Goal: Transaction & Acquisition: Purchase product/service

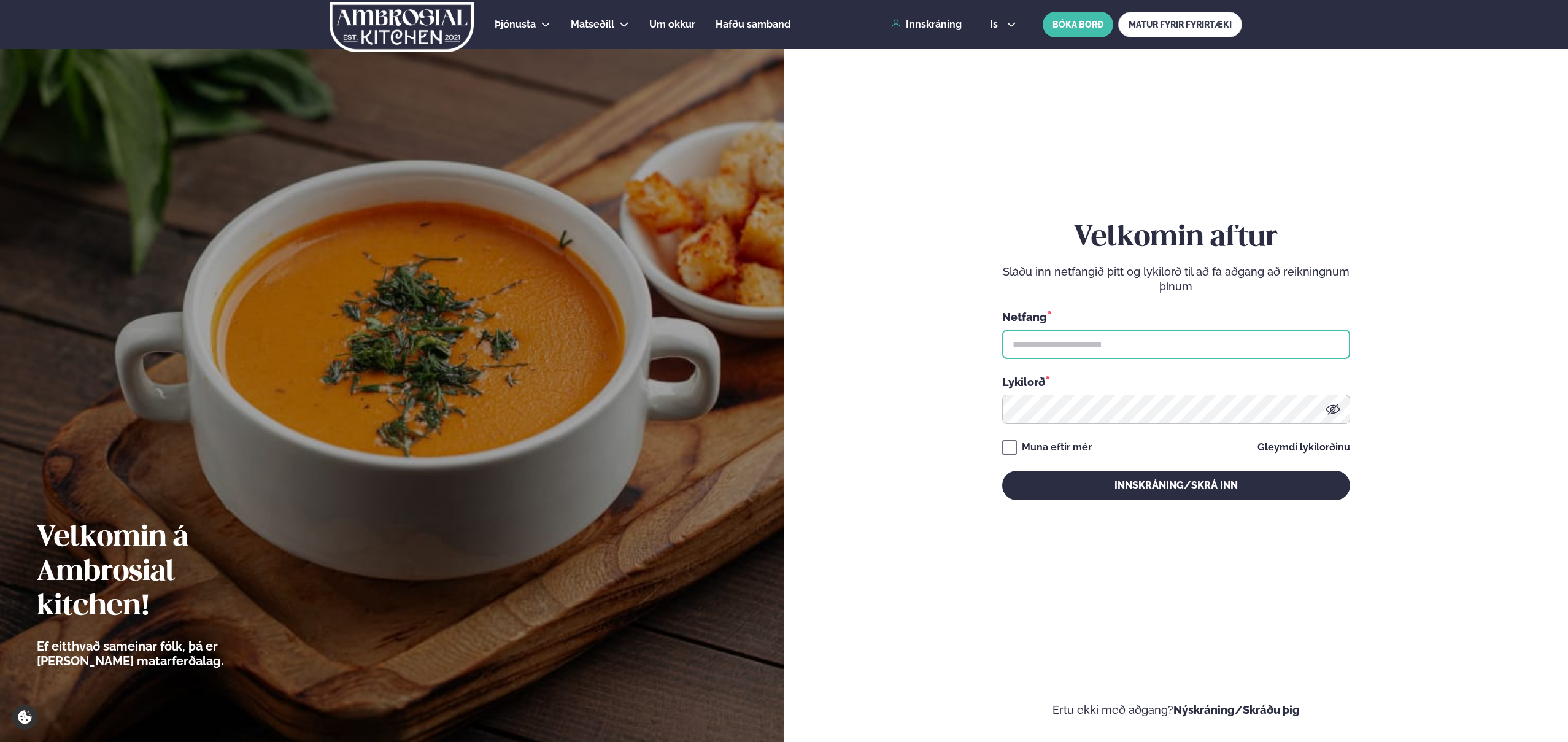
click at [1042, 338] on input "text" at bounding box center [1176, 344] width 348 height 29
type input "**********"
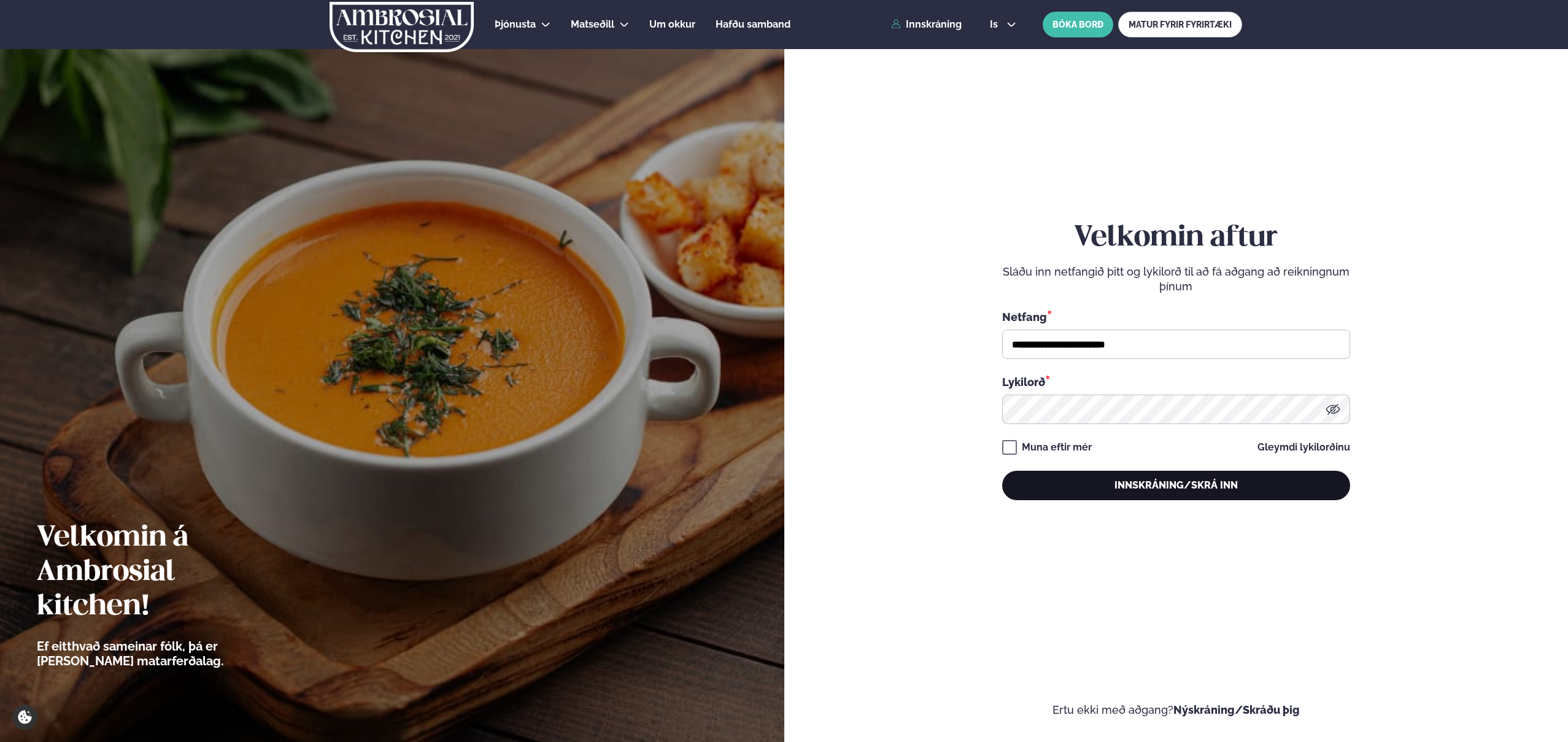
click at [1177, 496] on button "Innskráning/Skrá inn" at bounding box center [1176, 485] width 348 height 29
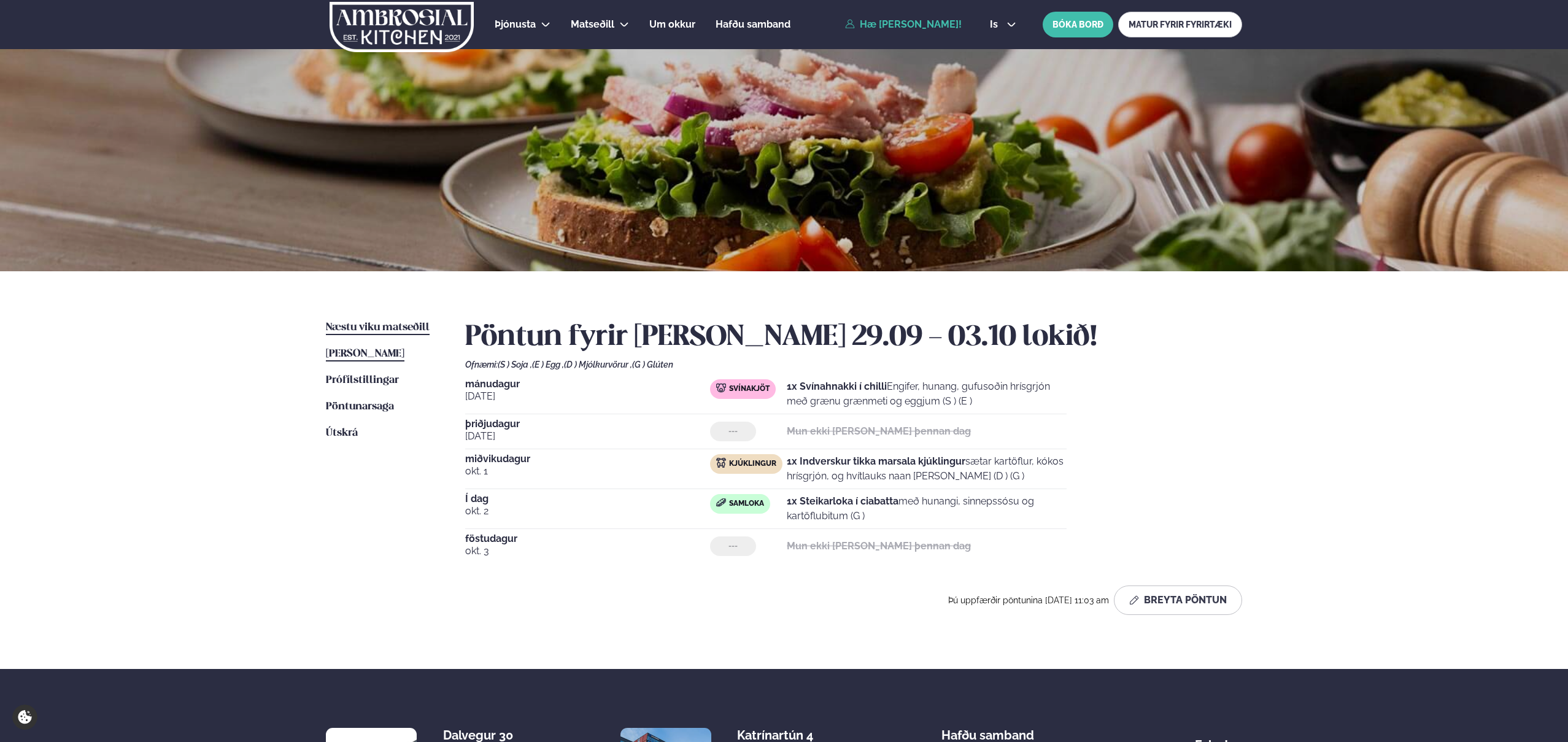
click at [397, 324] on span "Næstu viku matseðill" at bounding box center [378, 327] width 104 height 10
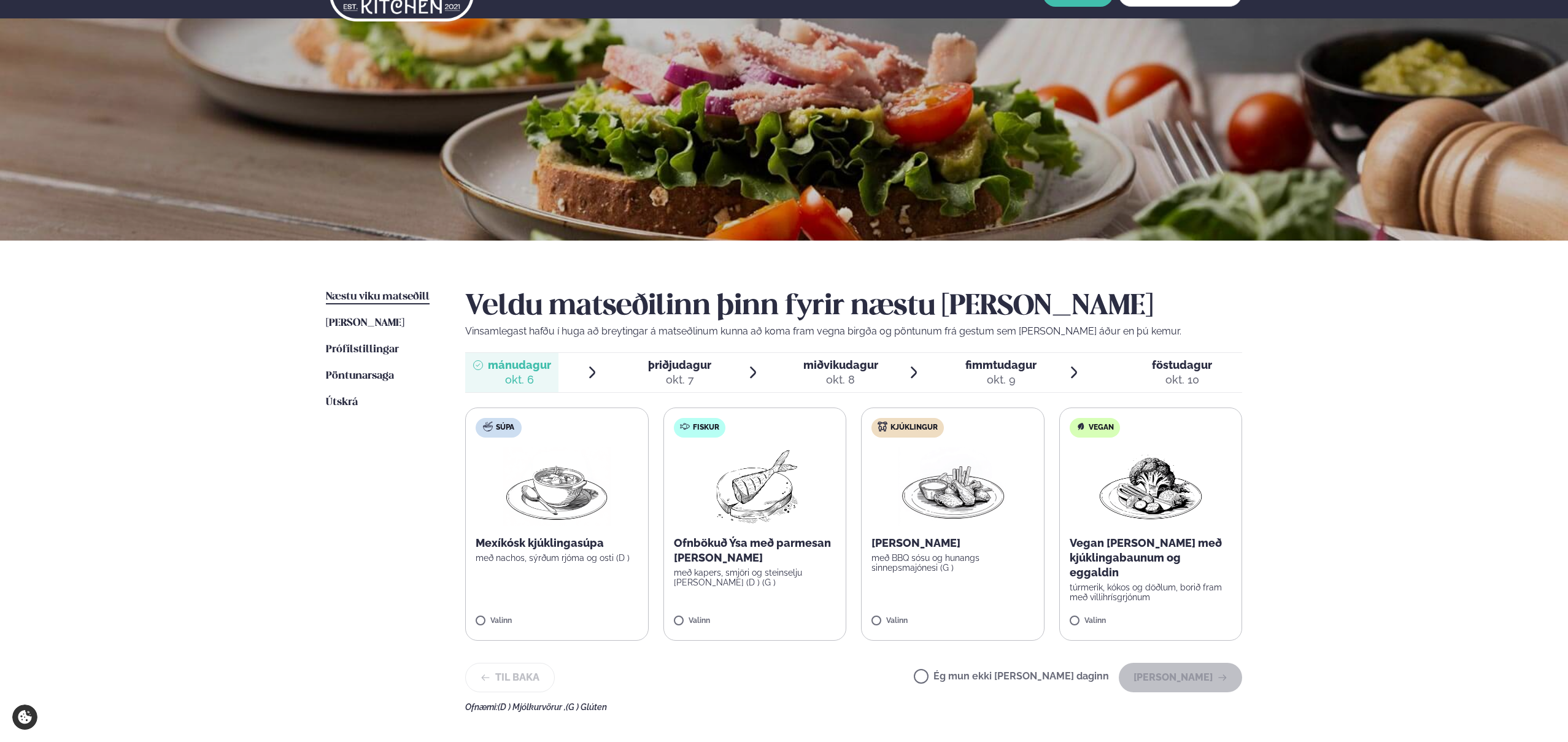
scroll to position [35, 0]
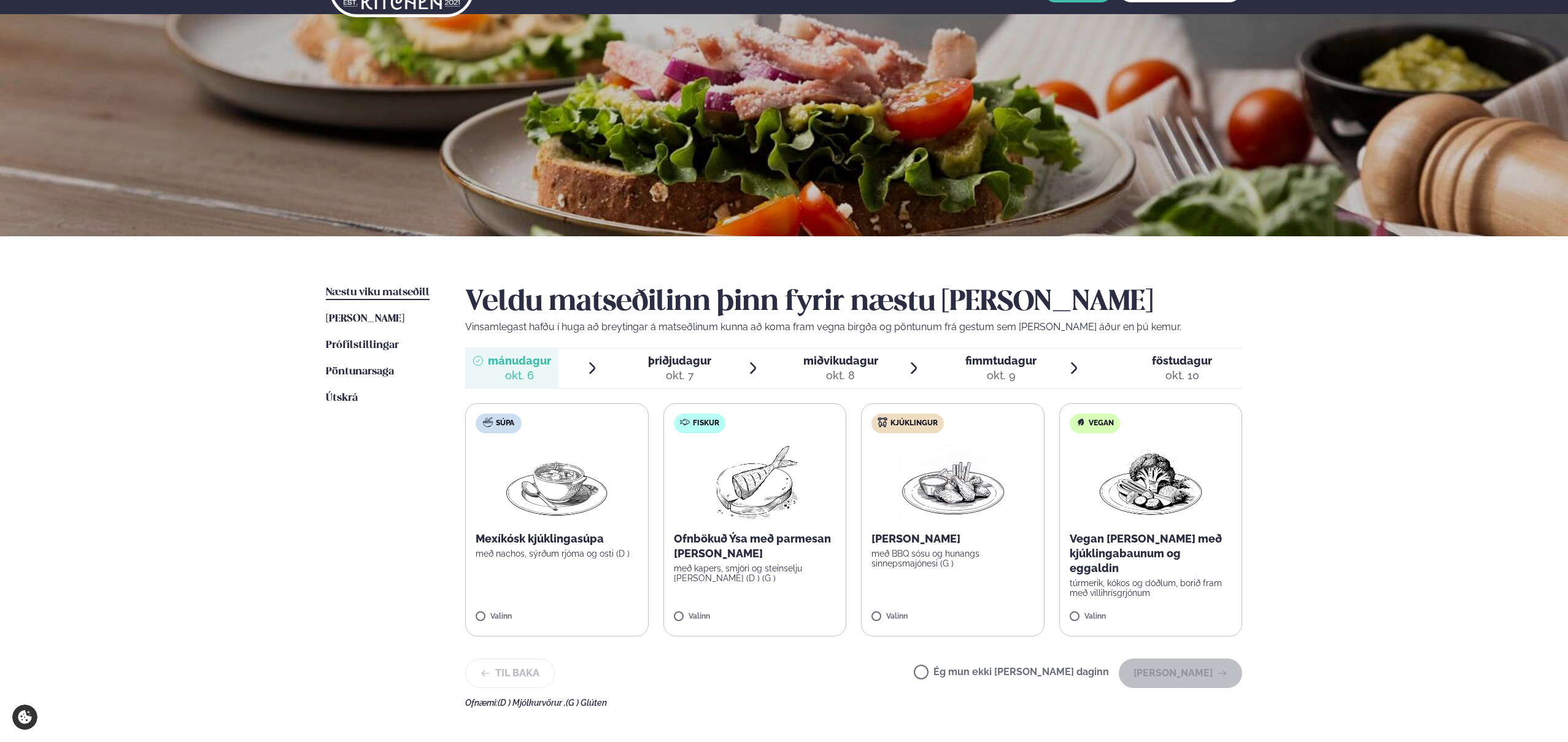
click at [940, 477] on img at bounding box center [952, 482] width 108 height 79
click at [1184, 673] on button "[PERSON_NAME]" at bounding box center [1181, 673] width 123 height 29
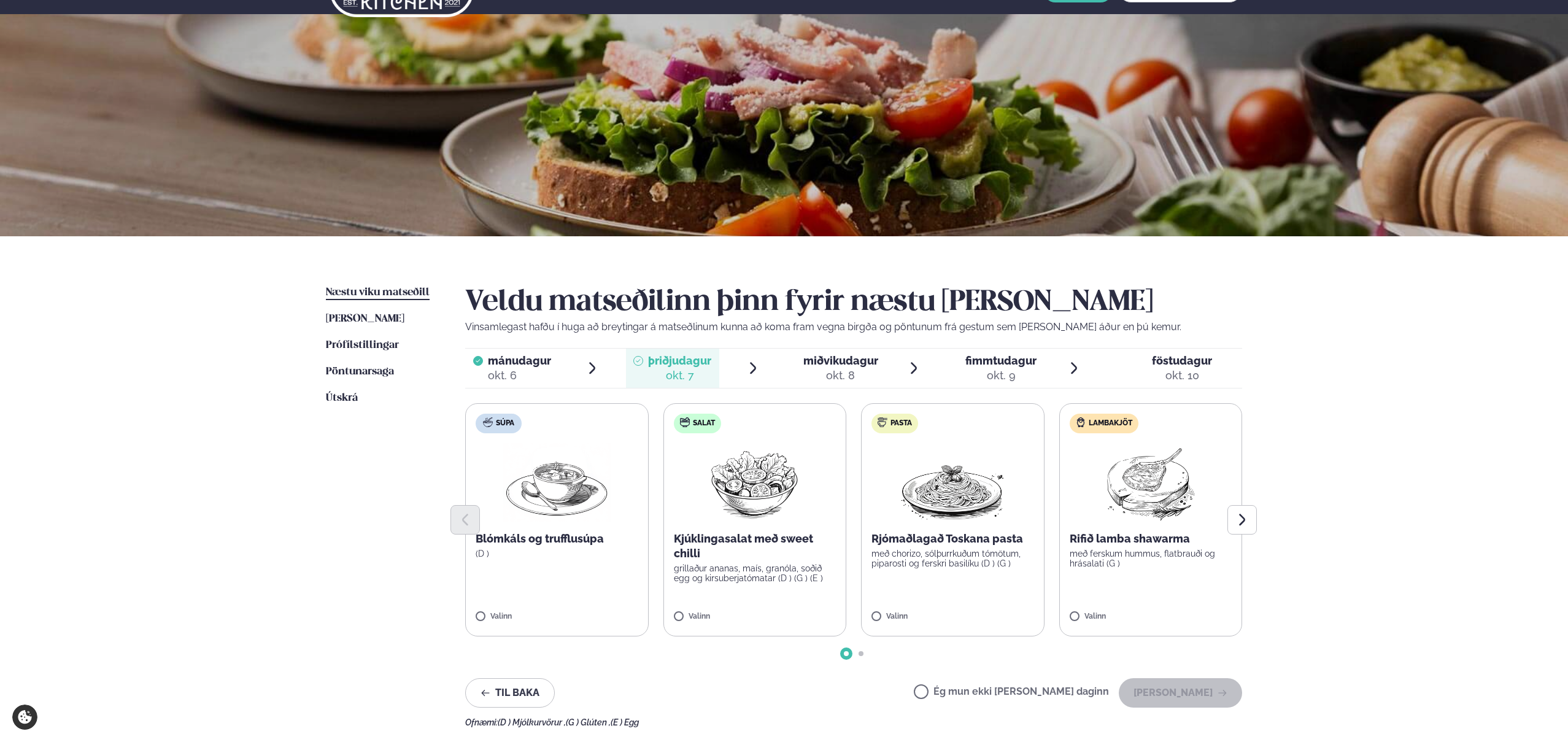
click at [1301, 432] on div "Þjónusta Hádegismatur fyrir fyrirtæki Fyrirtækja veitingar Einkapartý Matseðill…" at bounding box center [784, 494] width 1568 height 1060
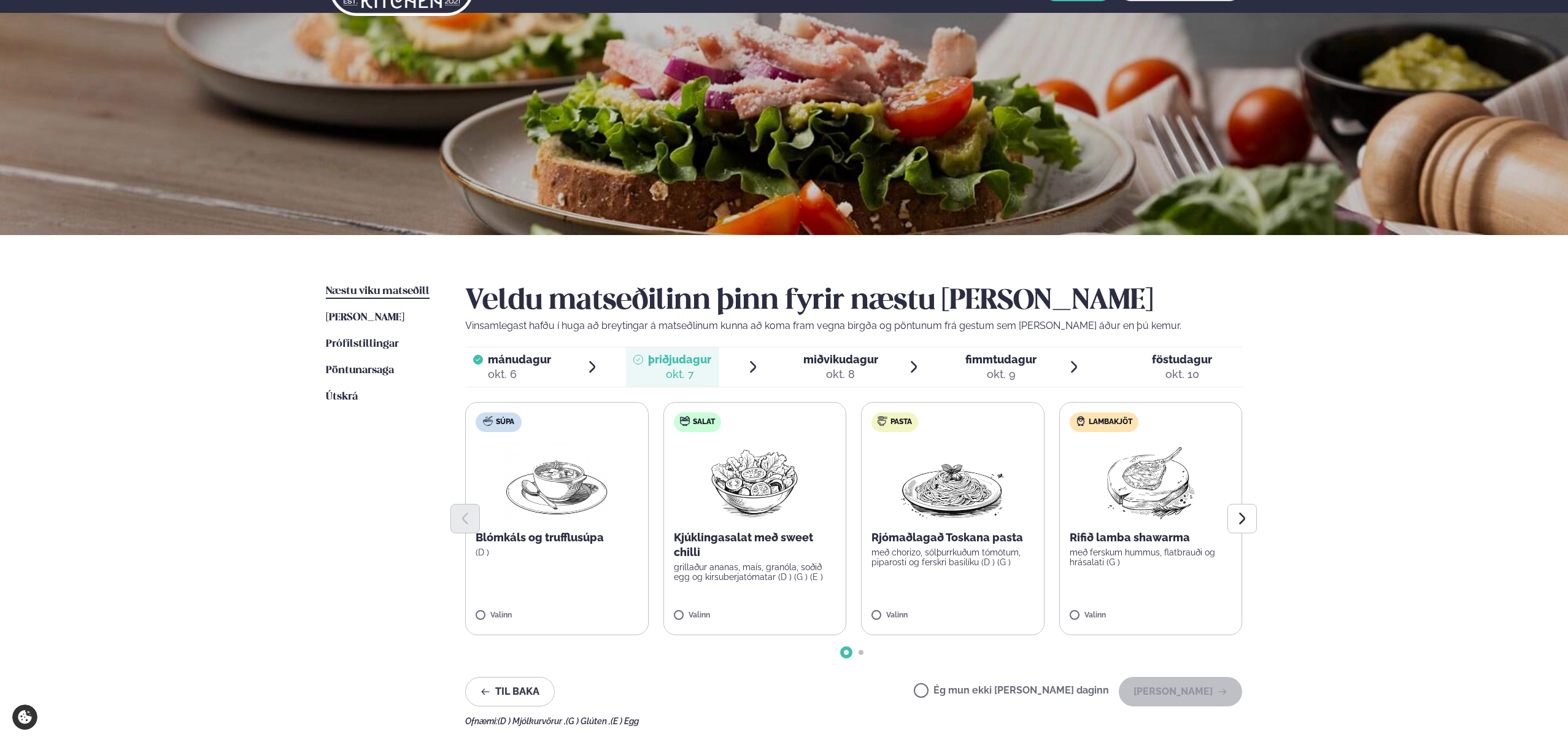
scroll to position [37, 0]
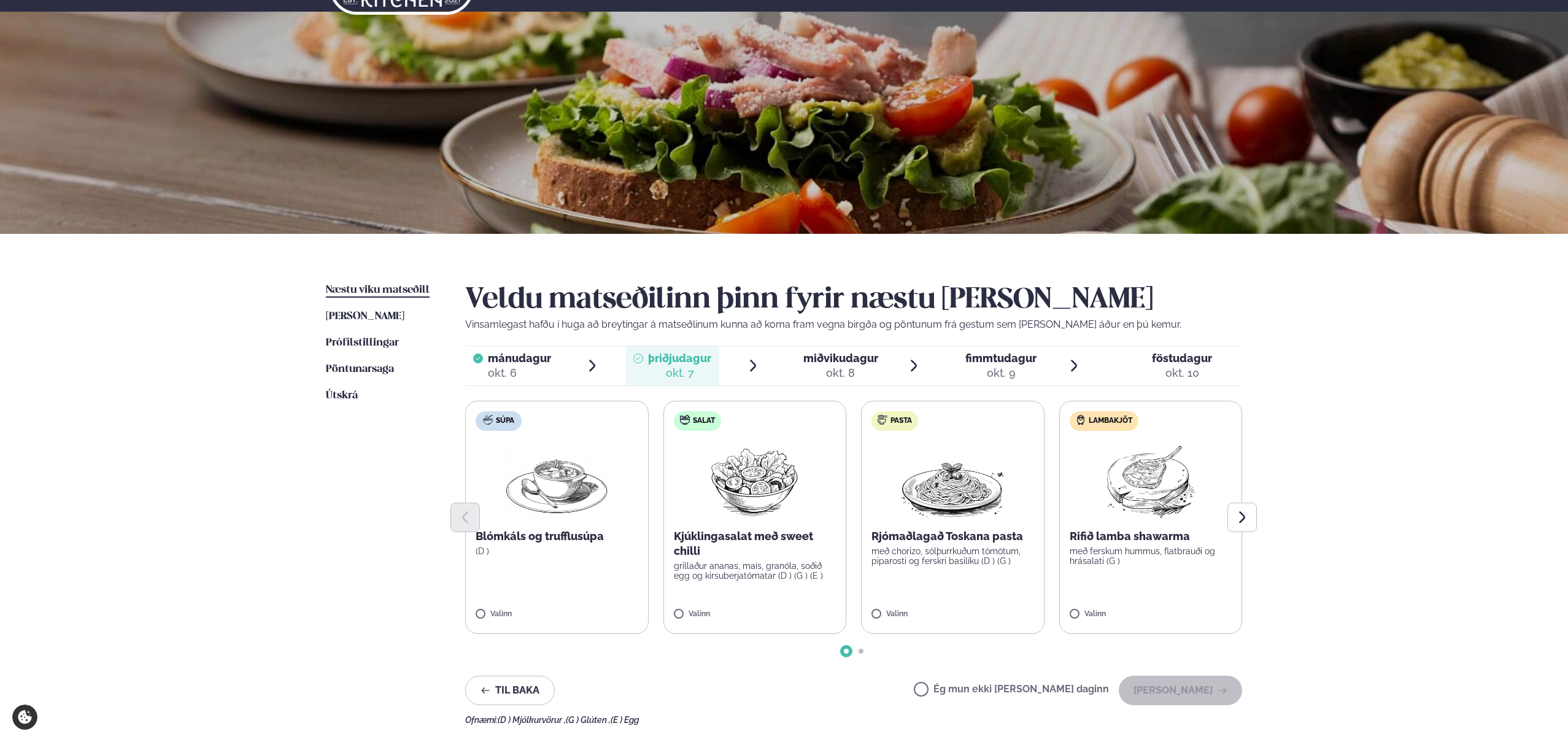
click at [1133, 475] on img at bounding box center [1150, 480] width 109 height 79
click at [1190, 688] on button "[PERSON_NAME]" at bounding box center [1181, 690] width 123 height 29
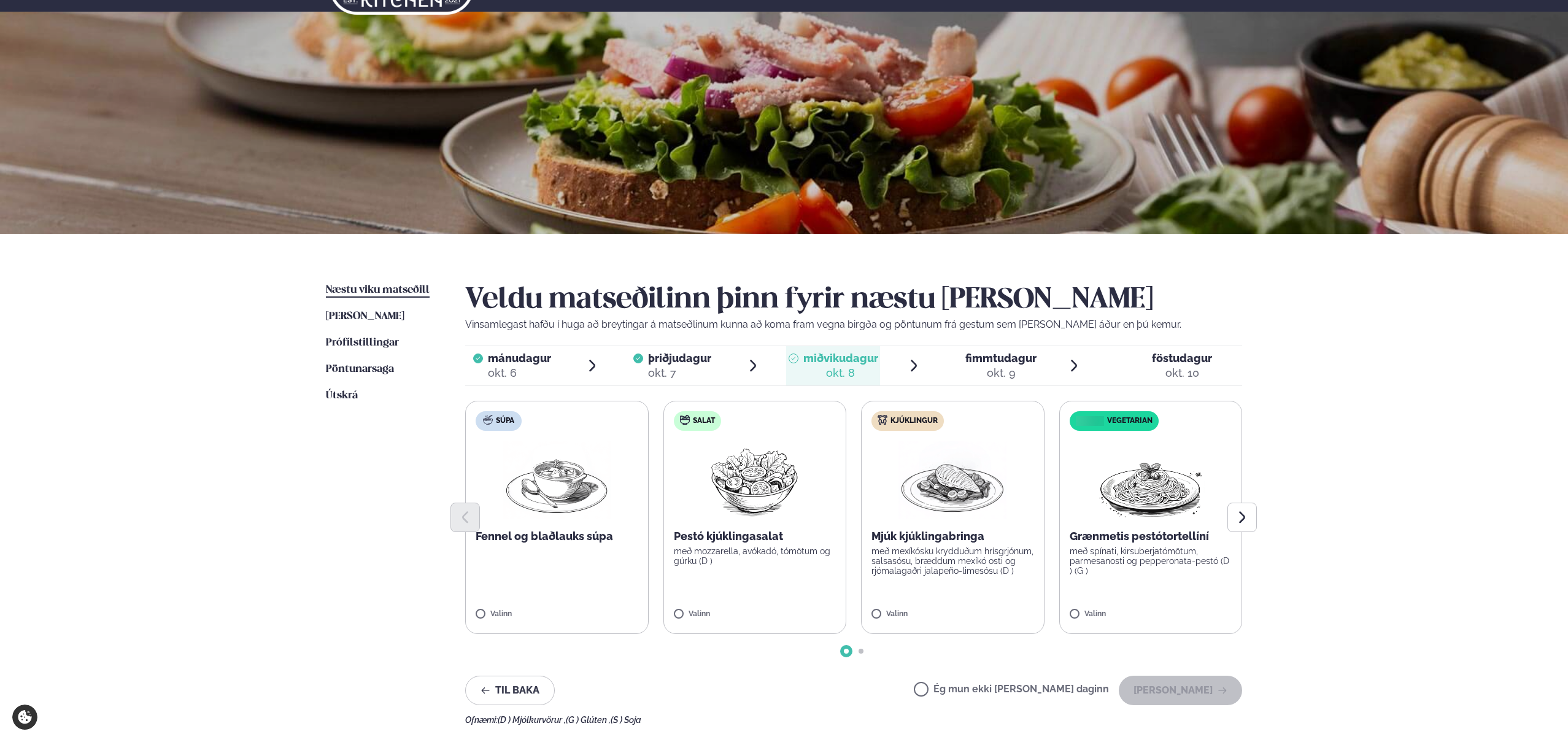
click at [980, 475] on img at bounding box center [952, 480] width 108 height 79
click at [1190, 697] on button "[PERSON_NAME]" at bounding box center [1181, 690] width 123 height 29
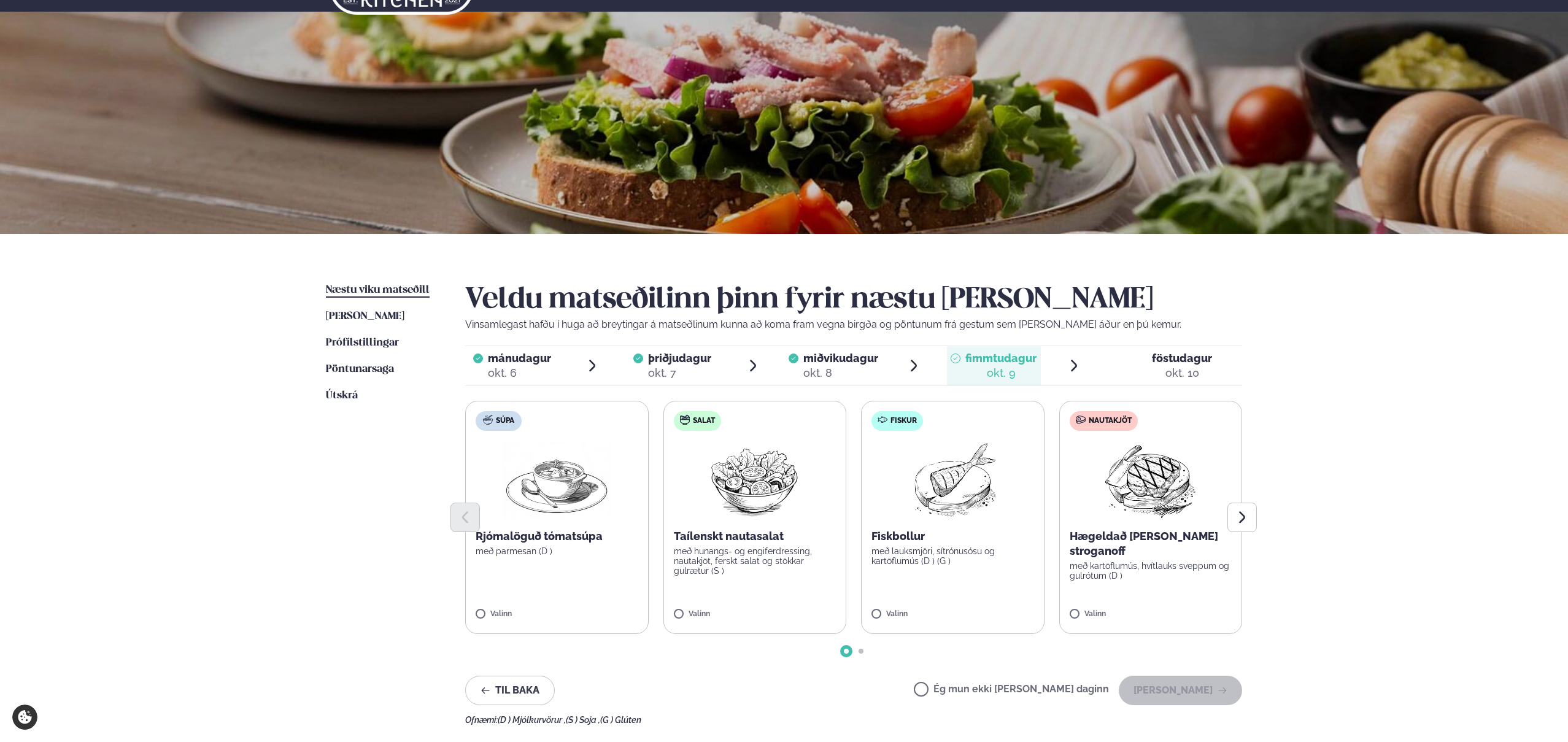
click at [853, 496] on div "Súpa Rjómalöguð tómatsúpa með parmesan (D ) Valinn Salat Taílenskt nautasalat m…" at bounding box center [854, 518] width 777 height 233
click at [766, 485] on img at bounding box center [755, 480] width 109 height 79
click at [1196, 697] on button "[PERSON_NAME]" at bounding box center [1181, 690] width 123 height 29
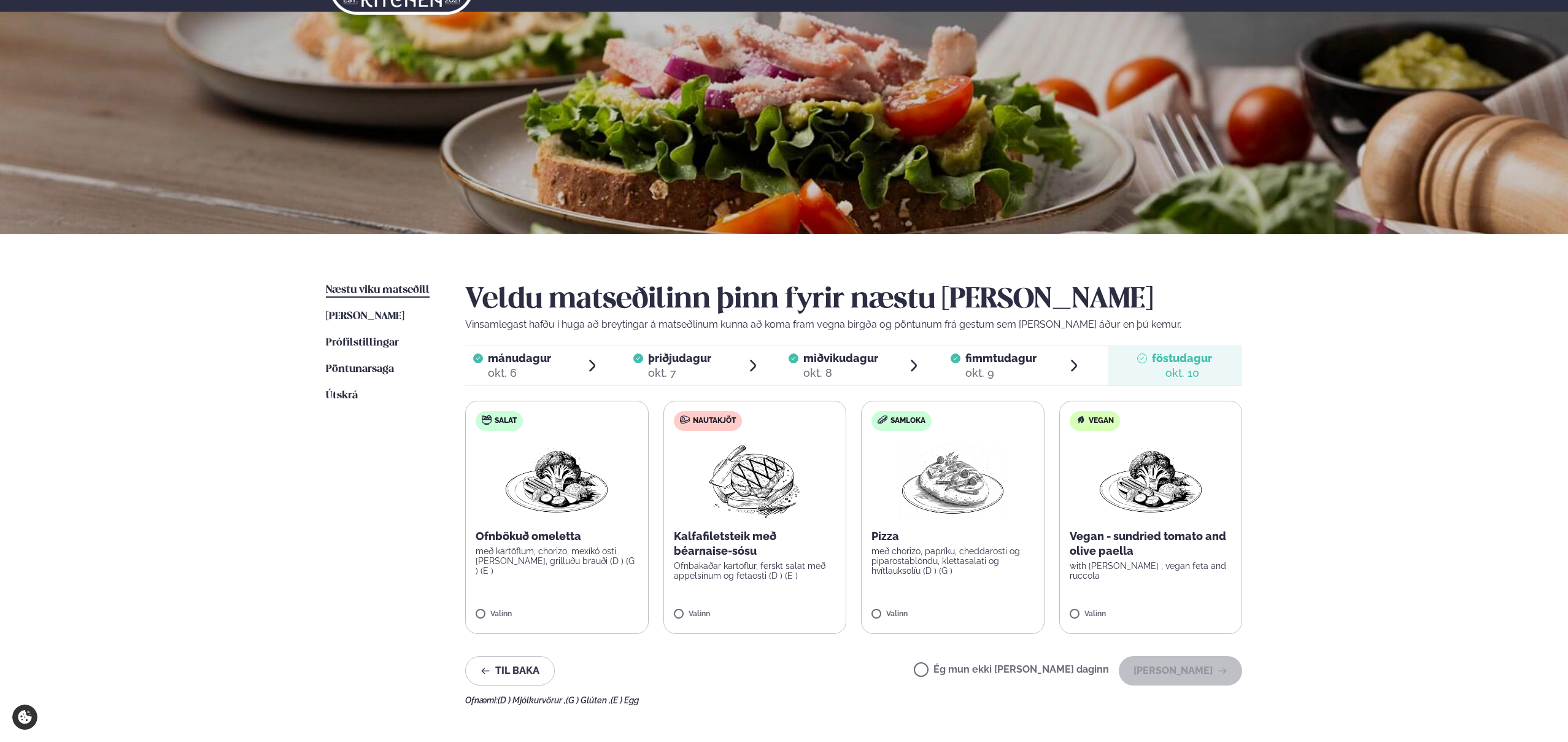
click at [744, 488] on img at bounding box center [755, 480] width 109 height 79
click at [1179, 664] on button "[PERSON_NAME]" at bounding box center [1181, 670] width 123 height 29
